Goal: Transaction & Acquisition: Purchase product/service

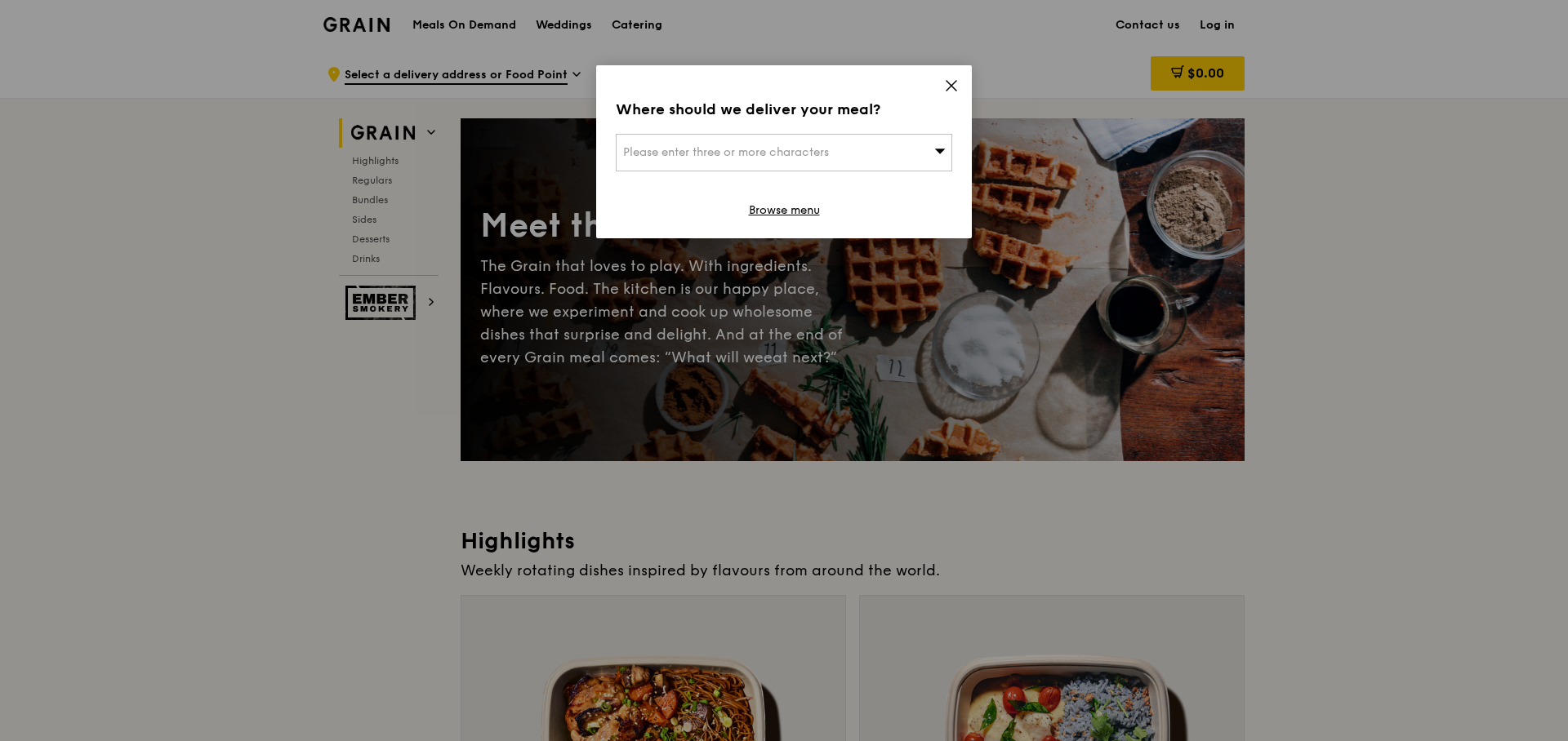
click at [953, 87] on icon at bounding box center [951, 85] width 10 height 10
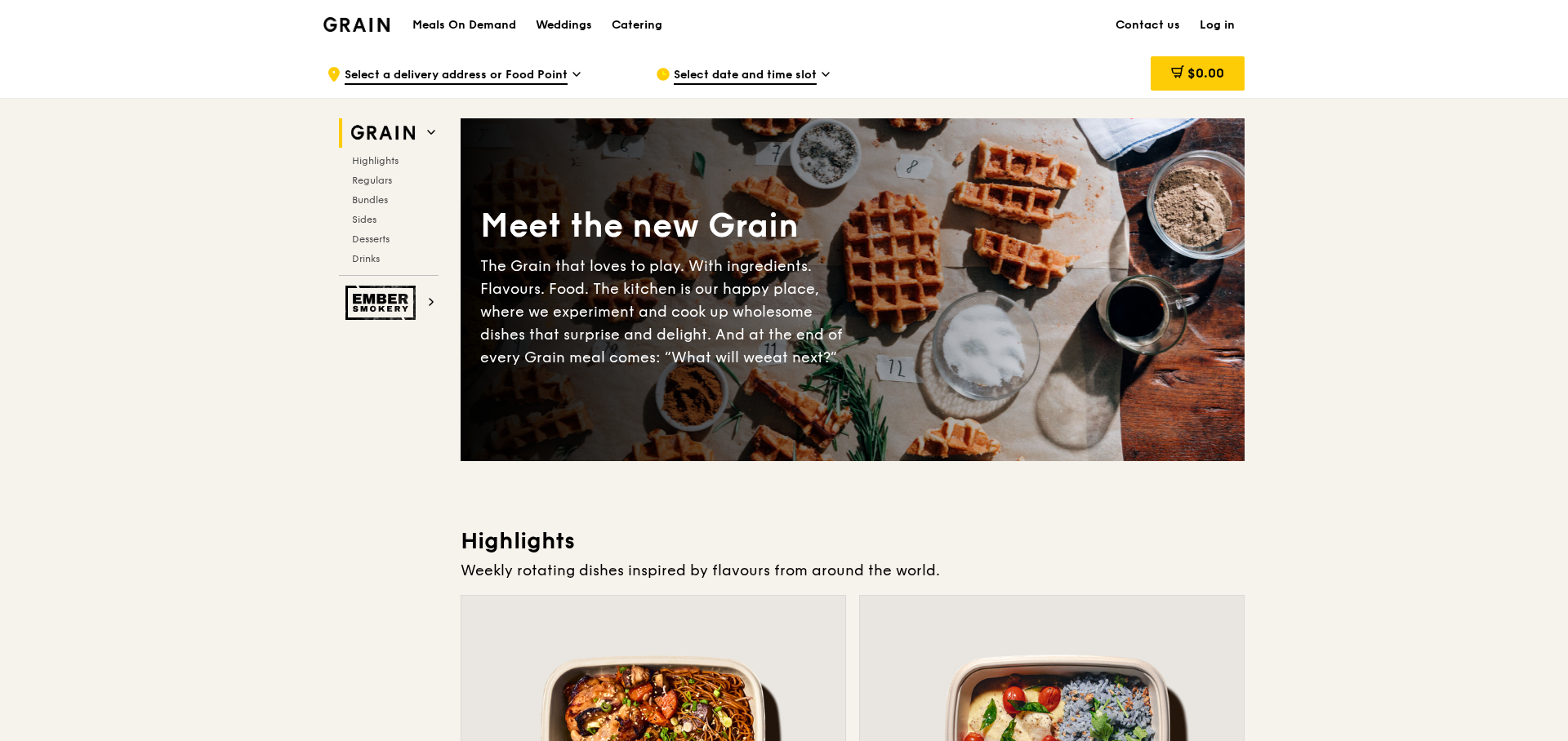
click at [402, 141] on img at bounding box center [383, 133] width 75 height 29
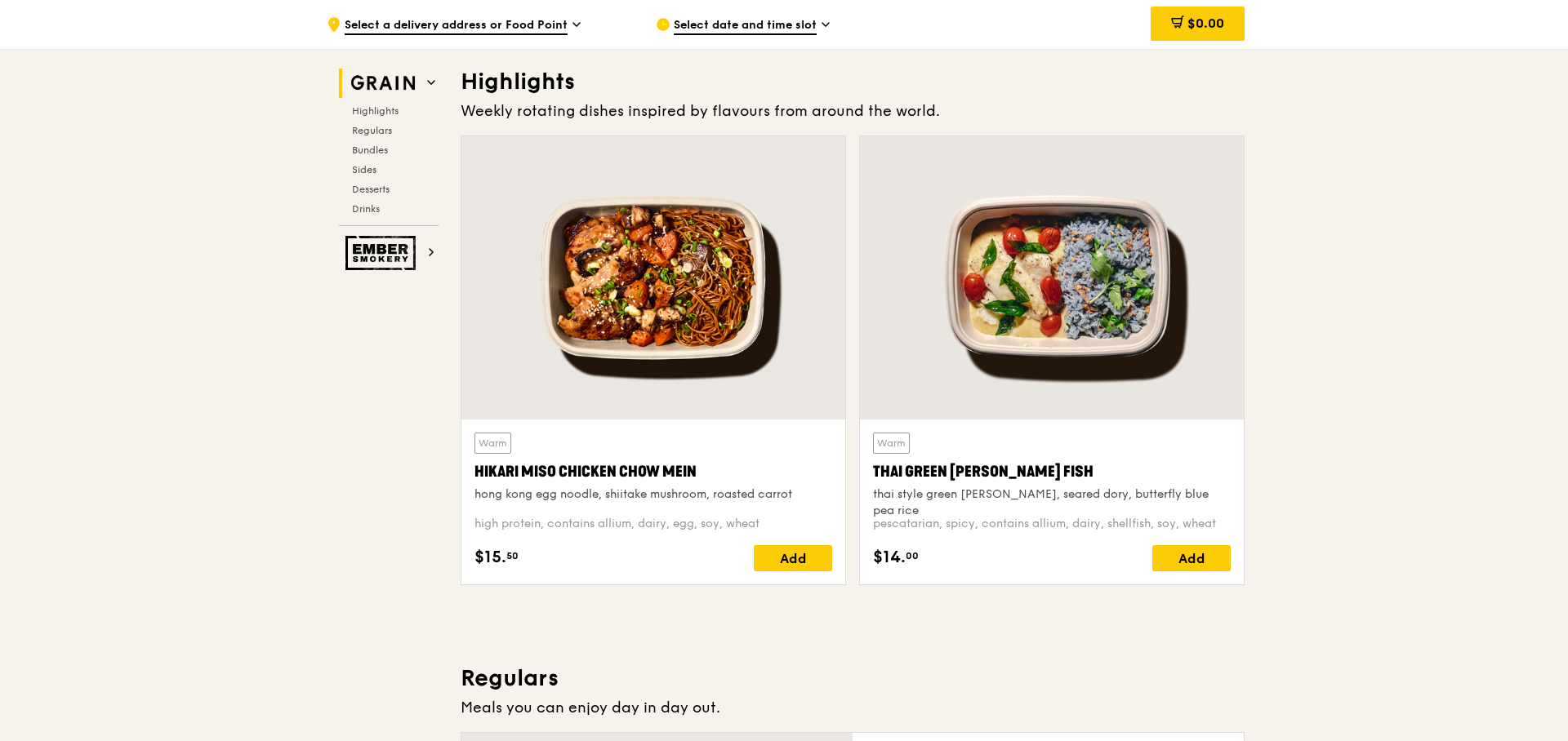
scroll to position [461, 0]
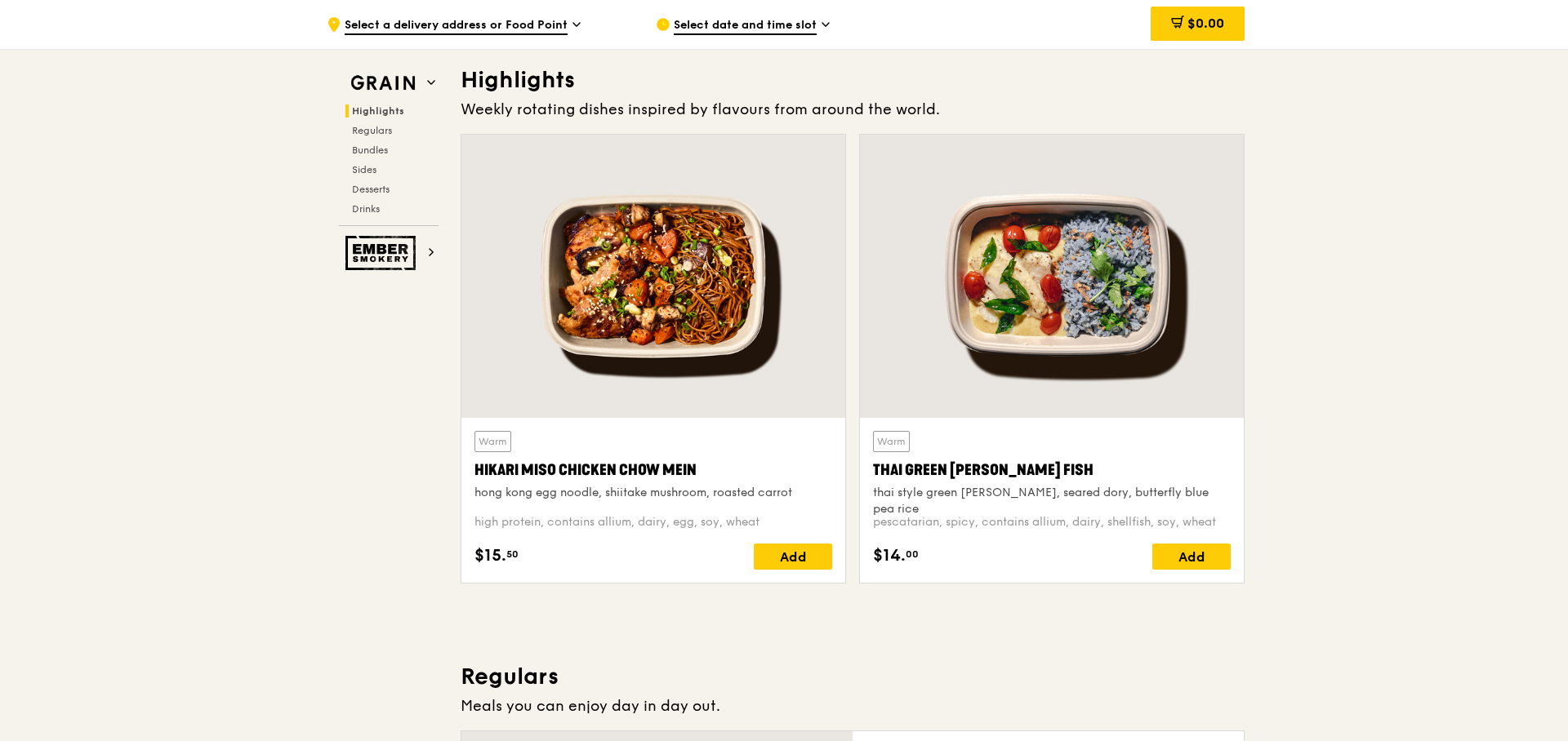
click at [417, 250] on img at bounding box center [383, 253] width 75 height 35
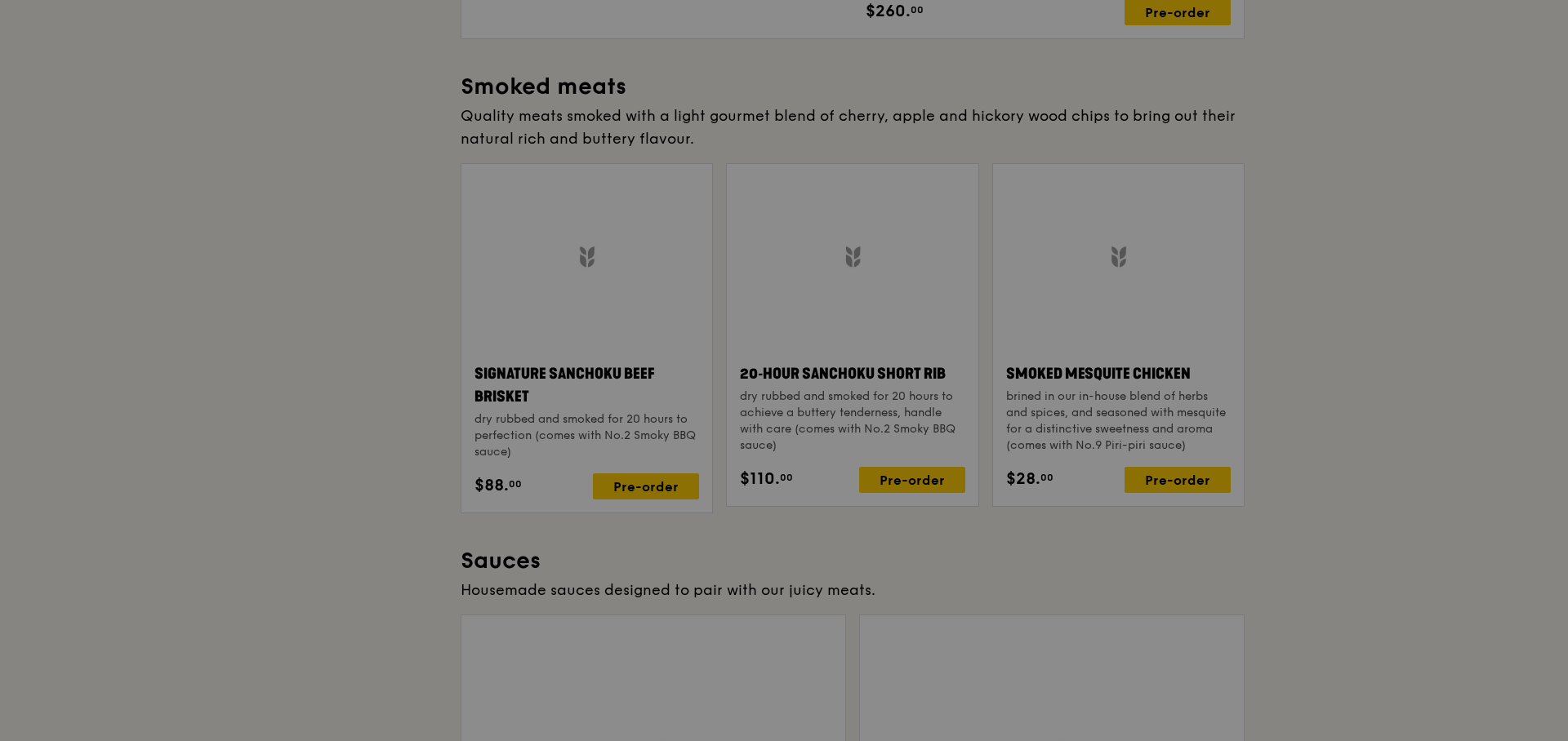
click at [378, 254] on div at bounding box center [784, 370] width 1568 height 741
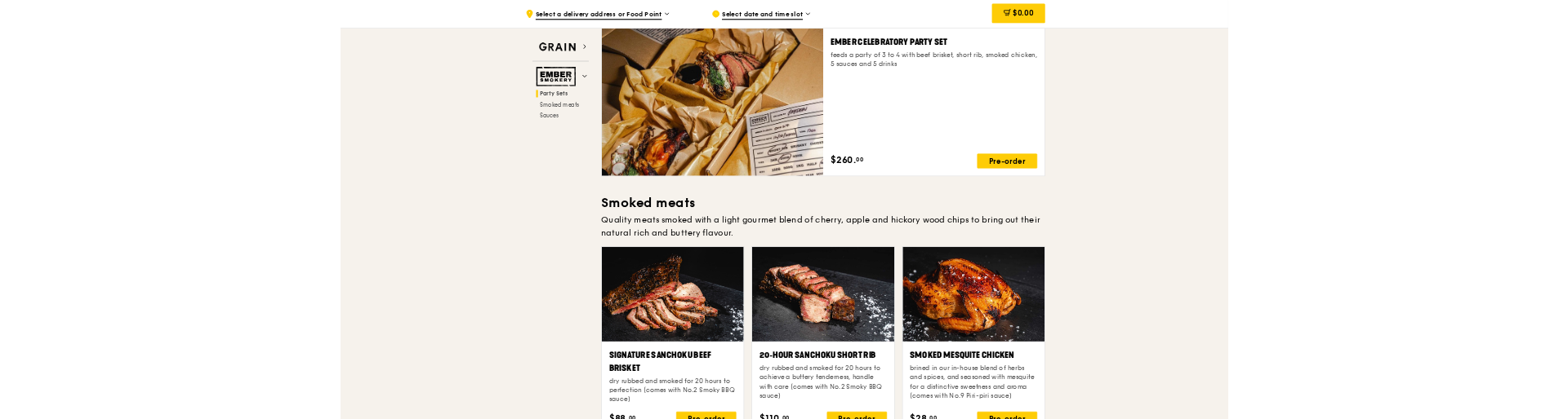
scroll to position [161, 0]
